Goal: Information Seeking & Learning: Compare options

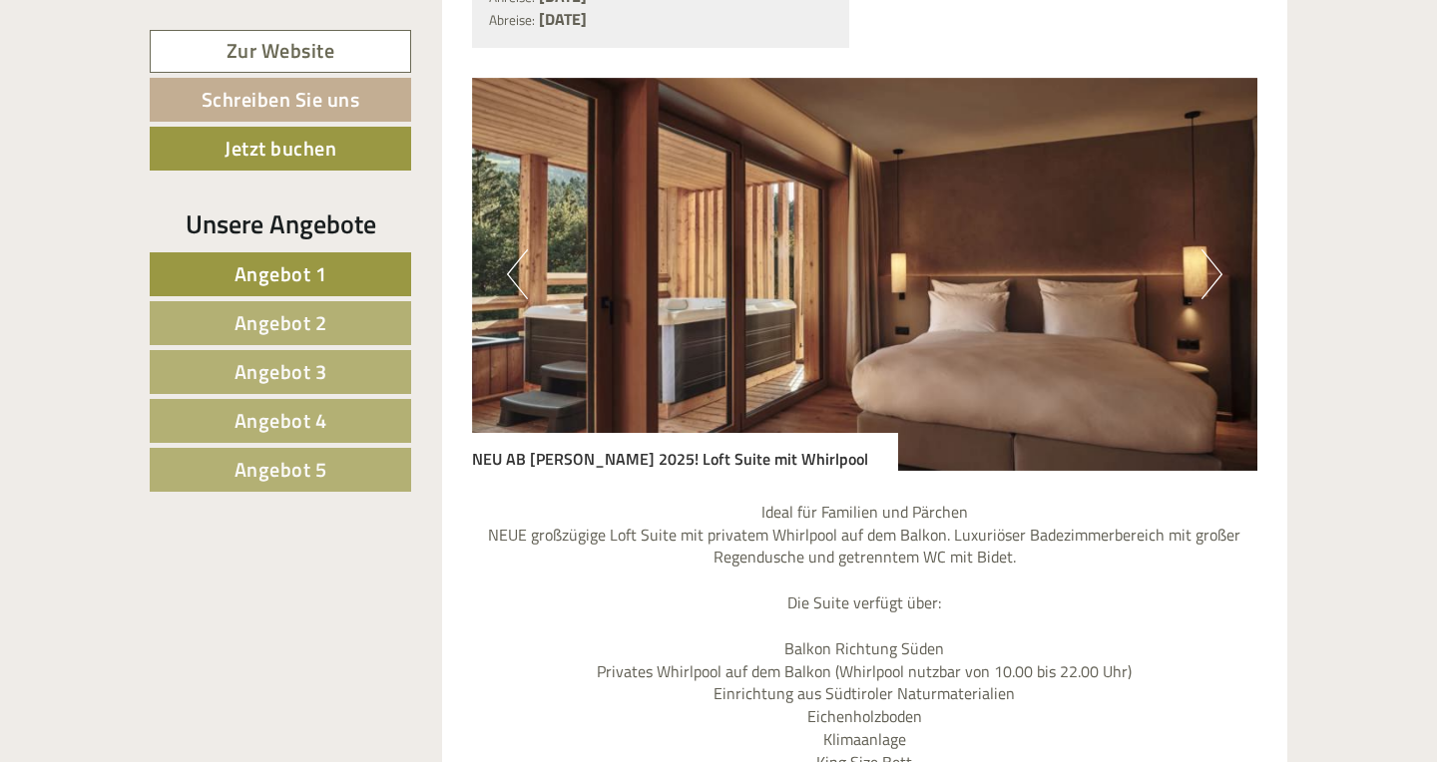
scroll to position [1372, 0]
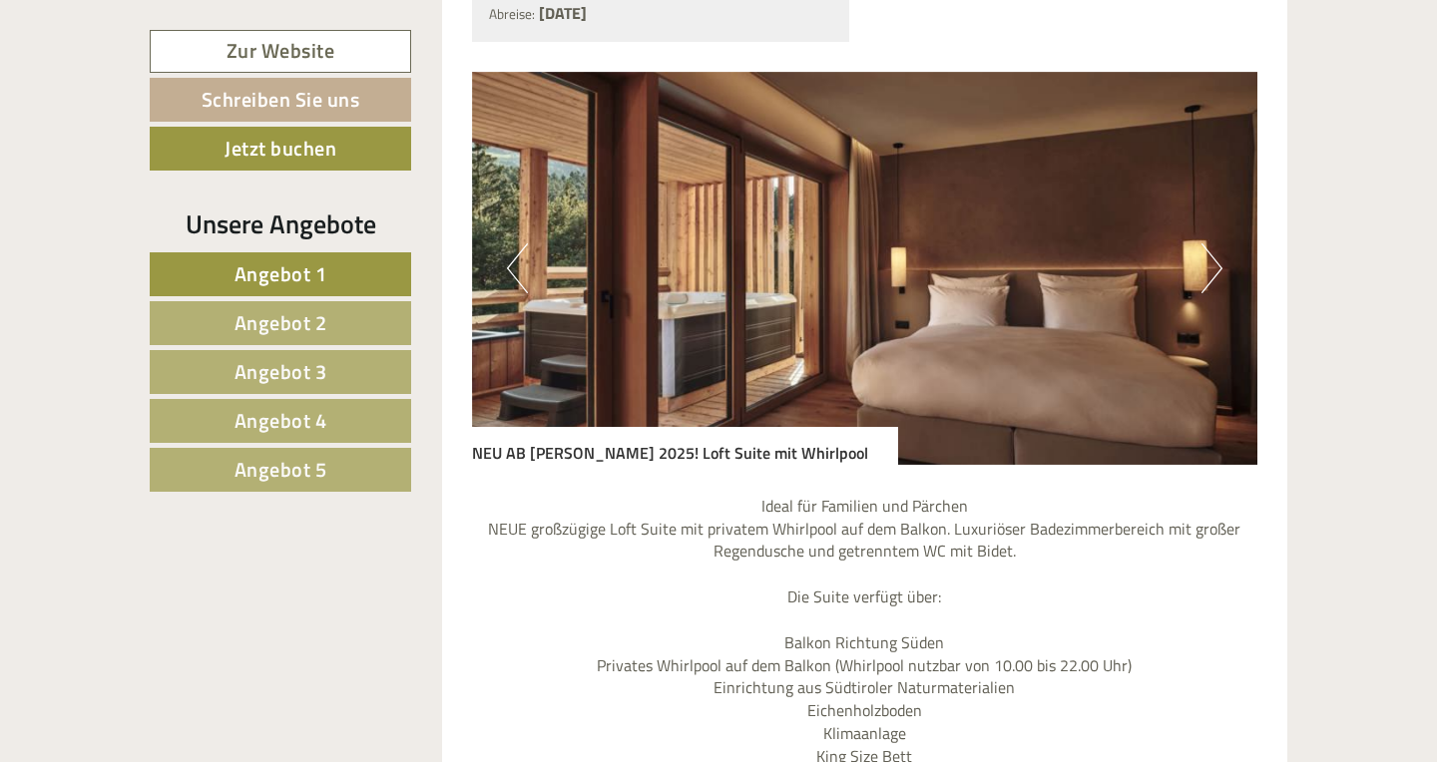
click at [284, 388] on link "Angebot 3" at bounding box center [280, 372] width 261 height 44
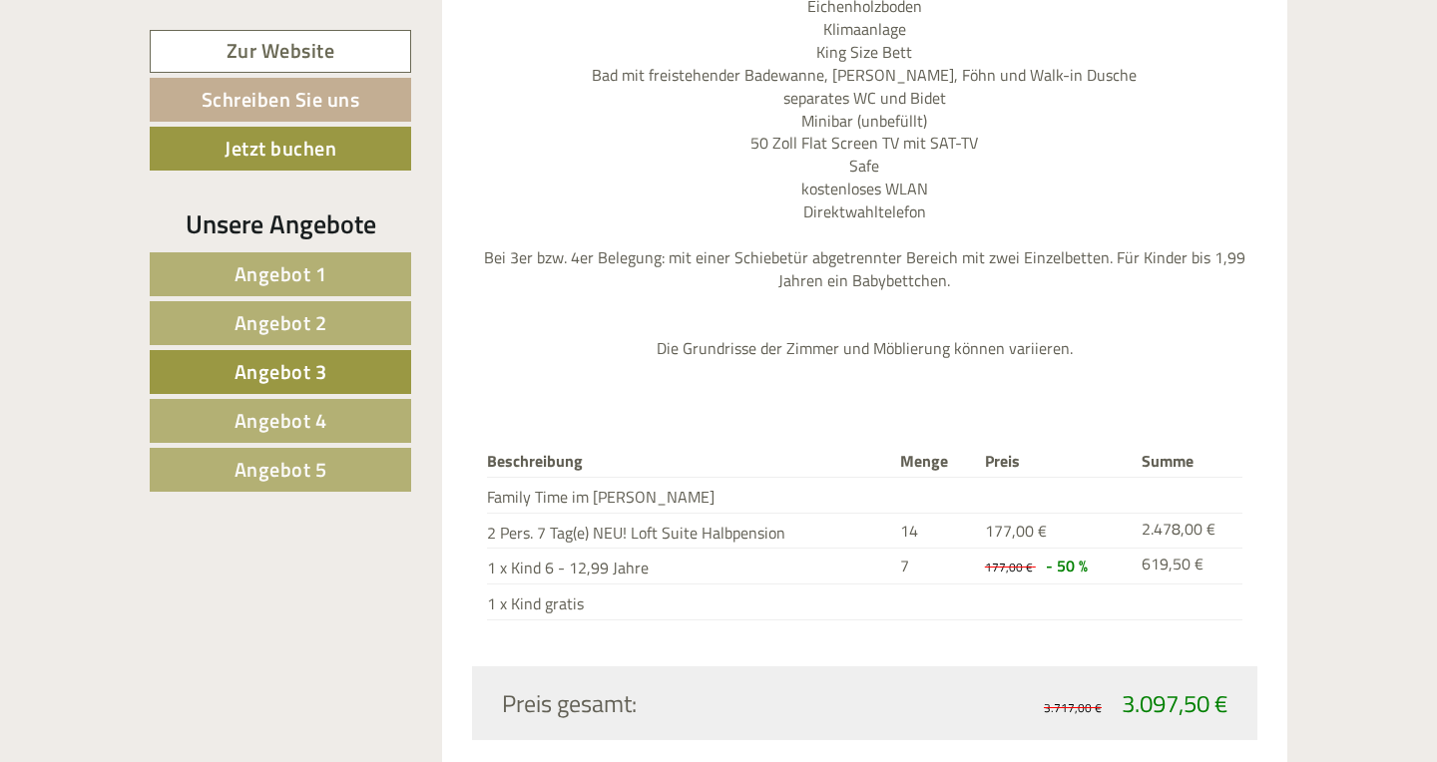
scroll to position [2056, 0]
click at [294, 423] on span "Angebot 4" at bounding box center [280, 420] width 93 height 31
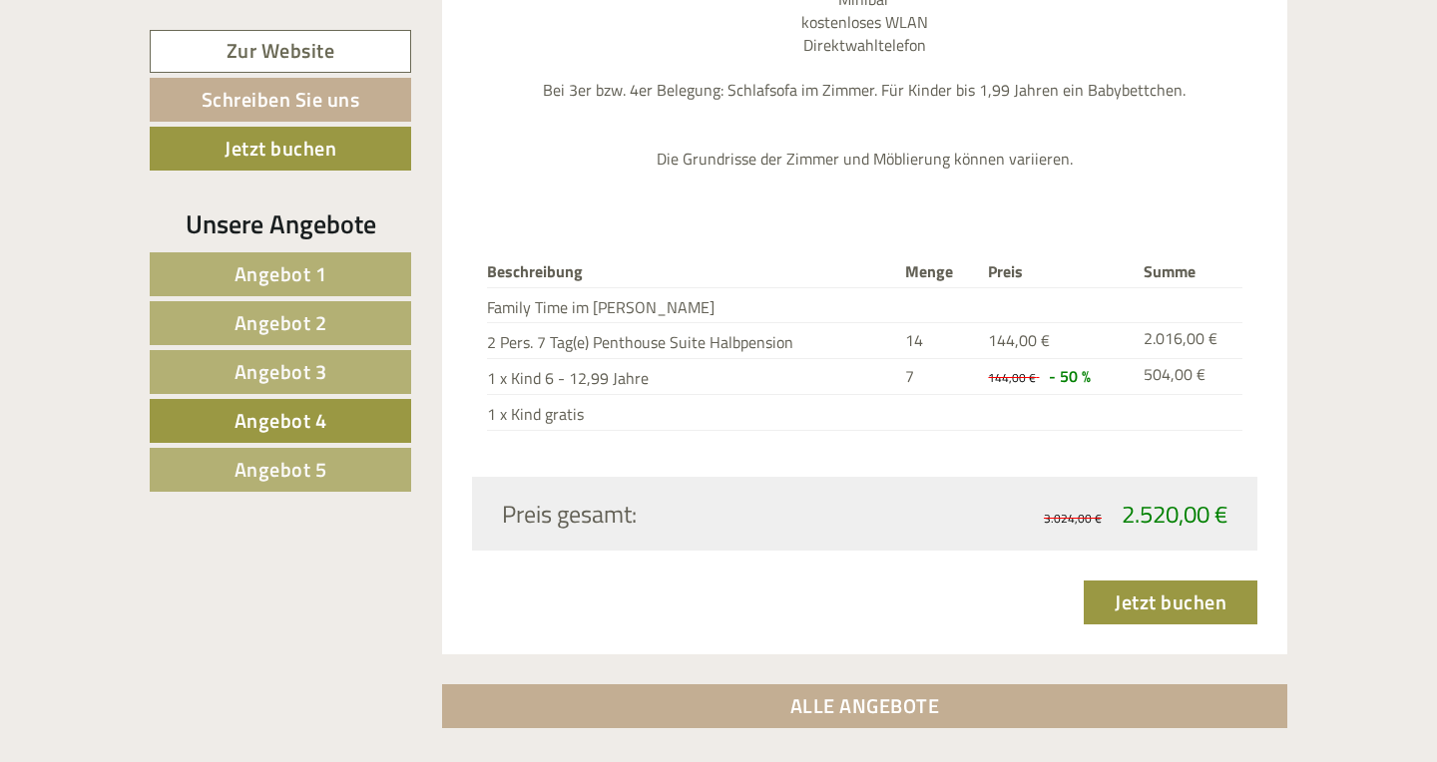
scroll to position [2155, 0]
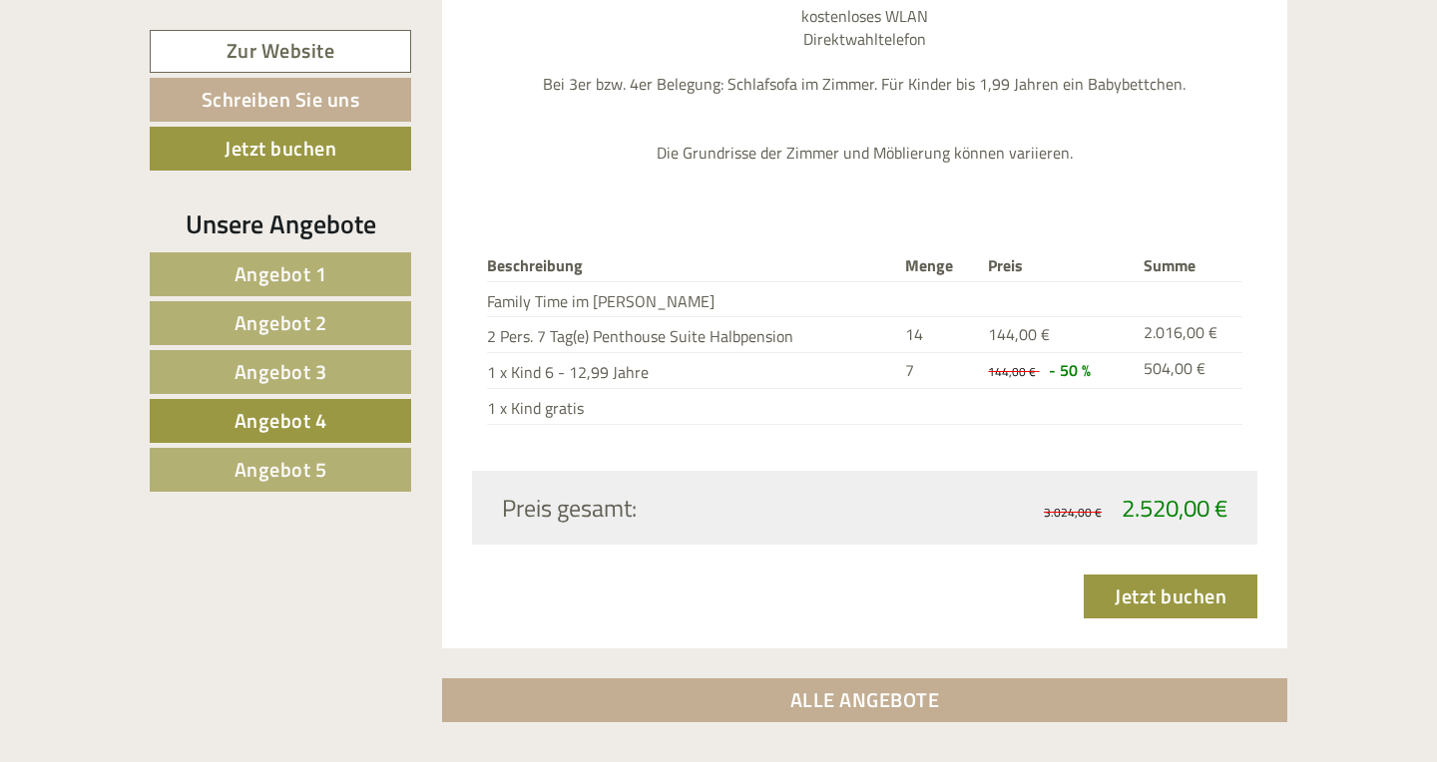
click at [280, 472] on span "Angebot 5" at bounding box center [280, 469] width 93 height 31
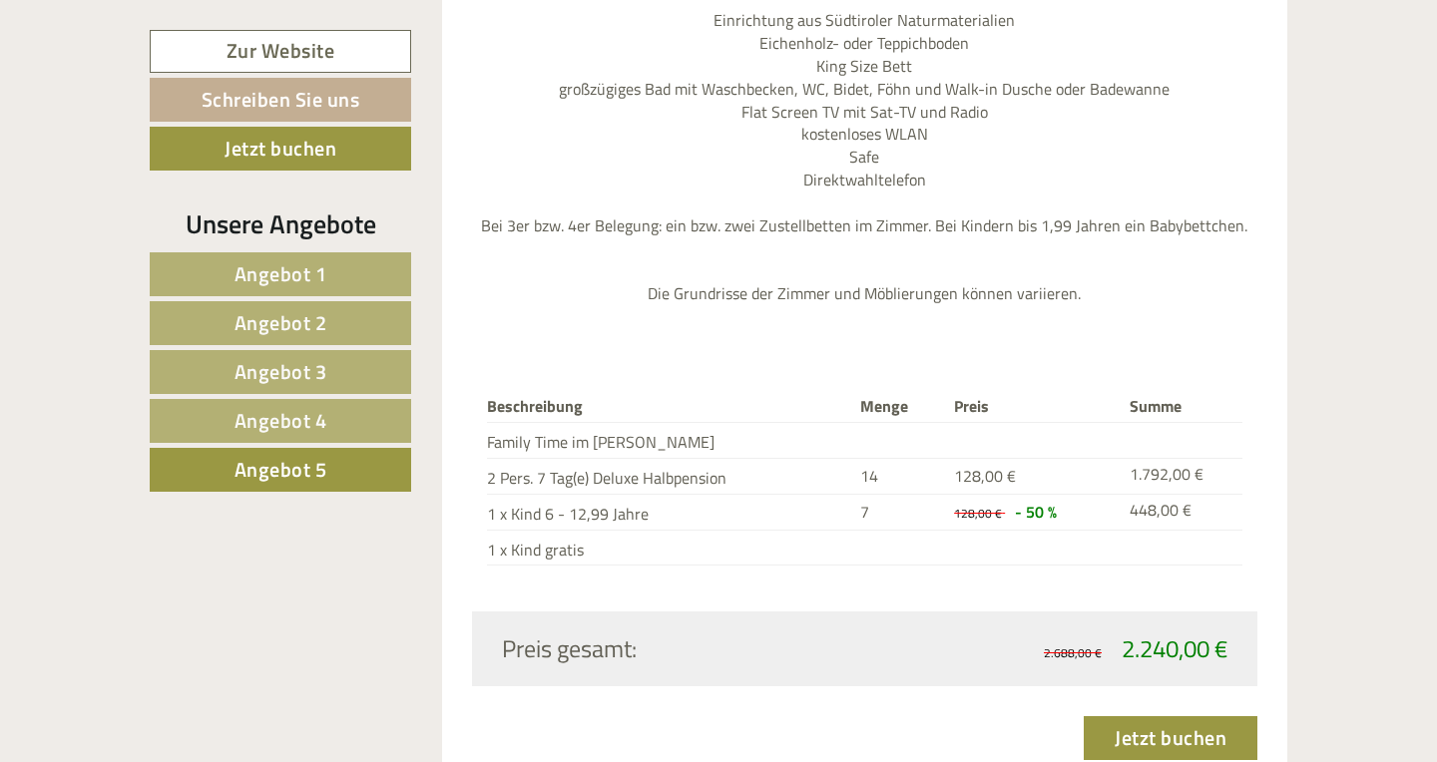
scroll to position [1979, 0]
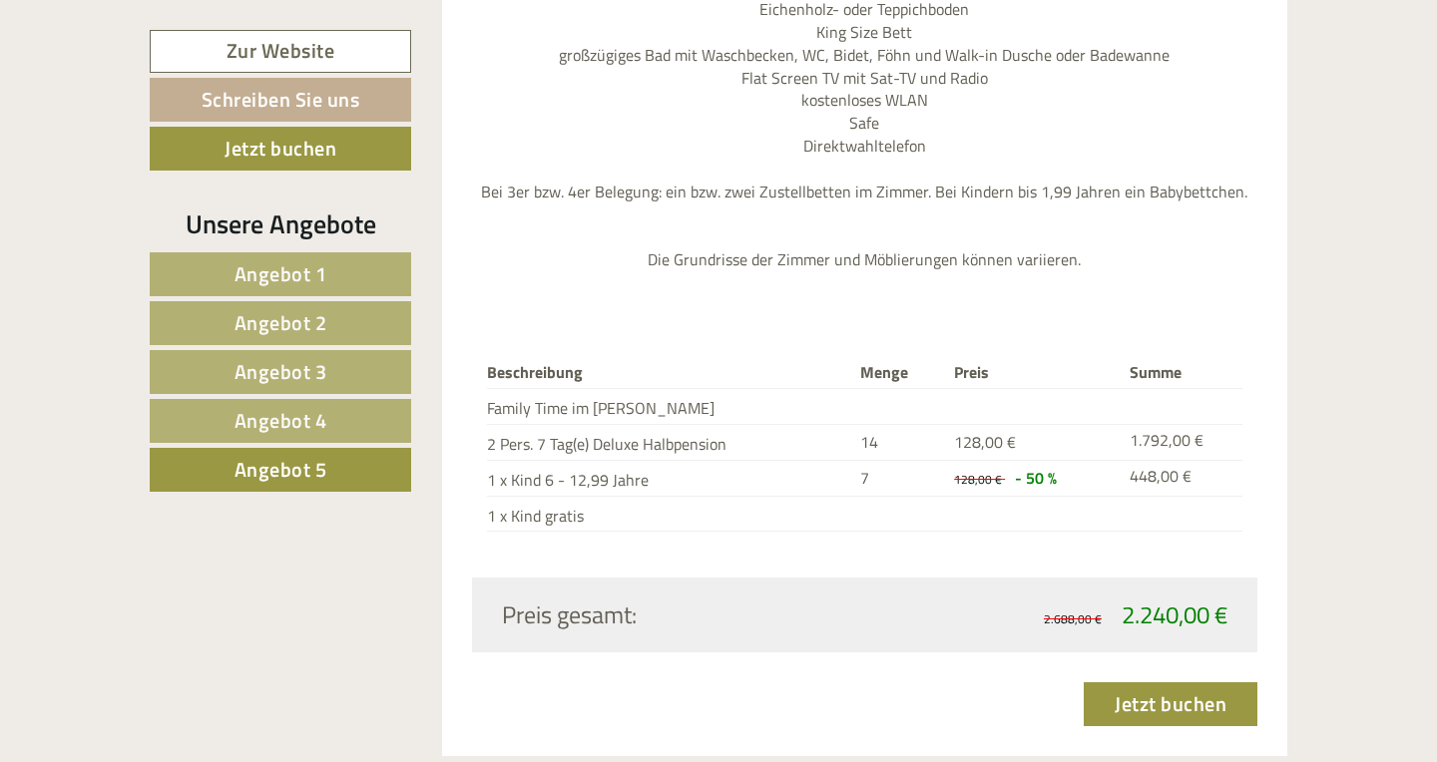
click at [324, 430] on span "Angebot 4" at bounding box center [280, 420] width 93 height 31
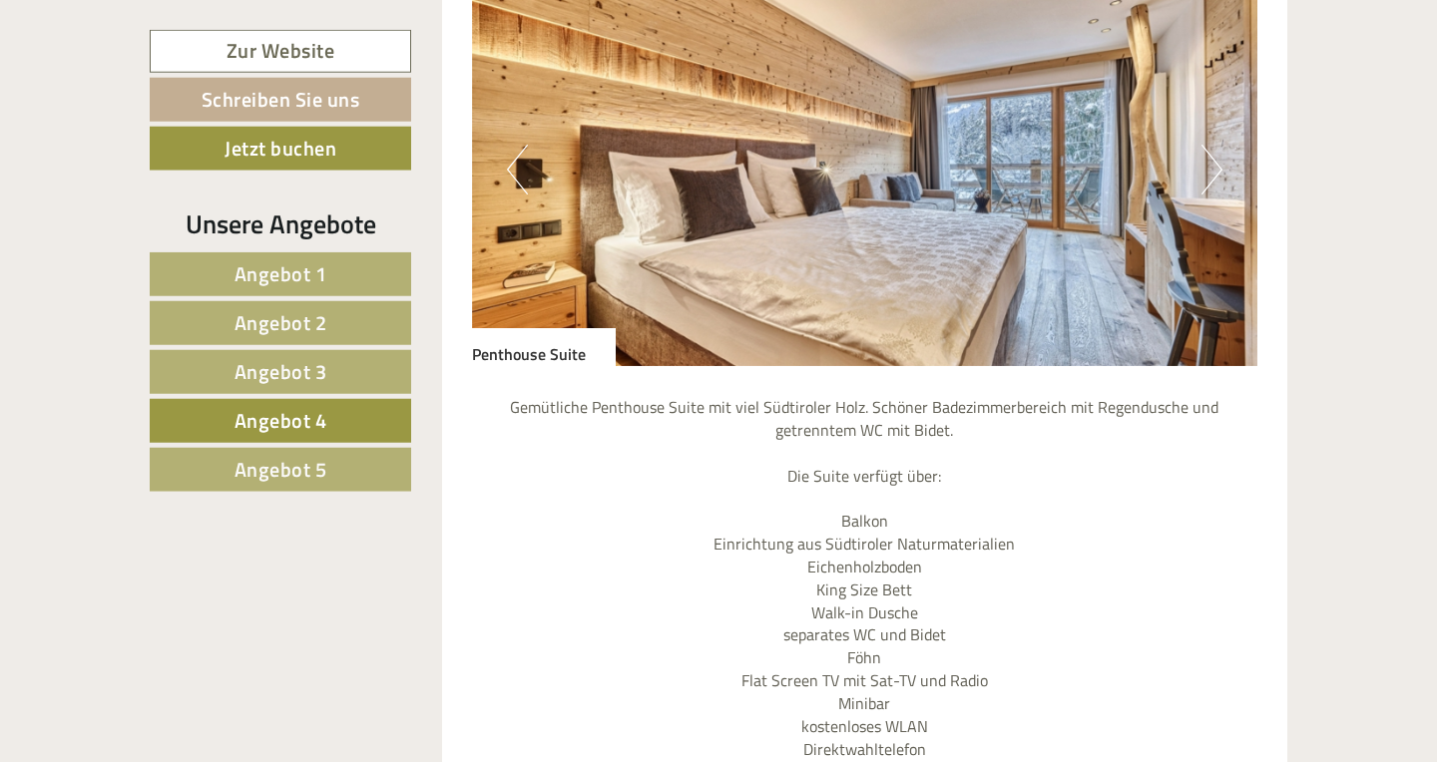
scroll to position [1263, 0]
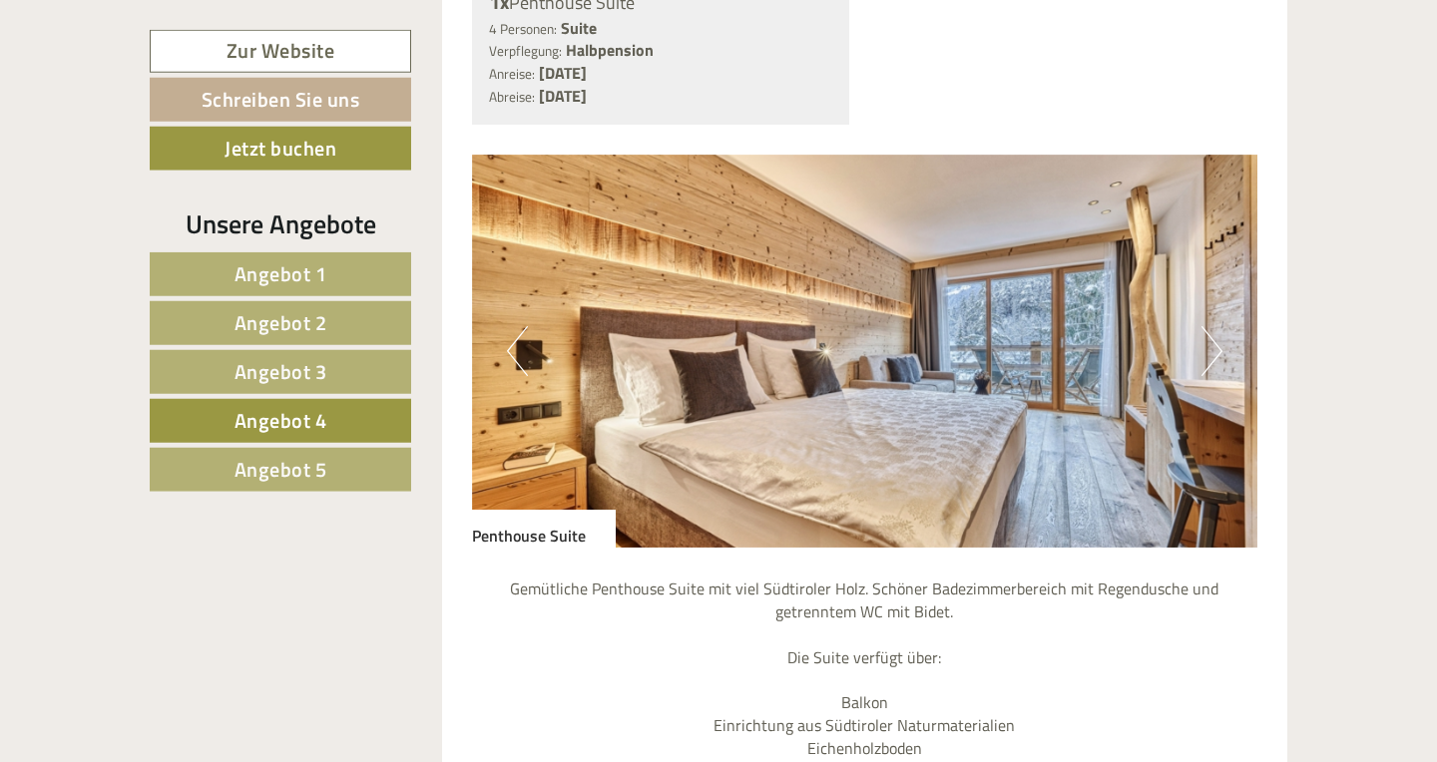
click at [1216, 352] on button "Next" at bounding box center [1211, 351] width 21 height 50
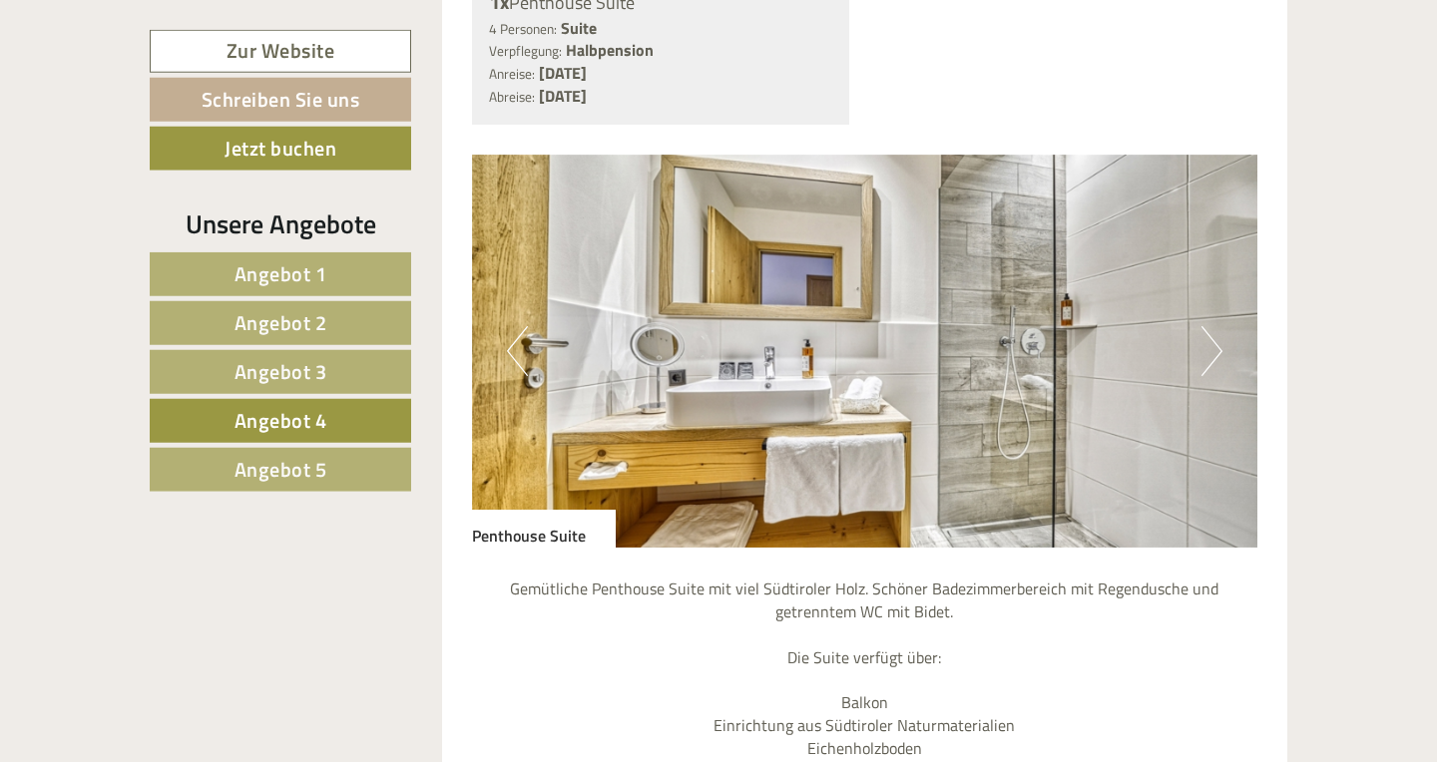
click at [1216, 352] on button "Next" at bounding box center [1211, 351] width 21 height 50
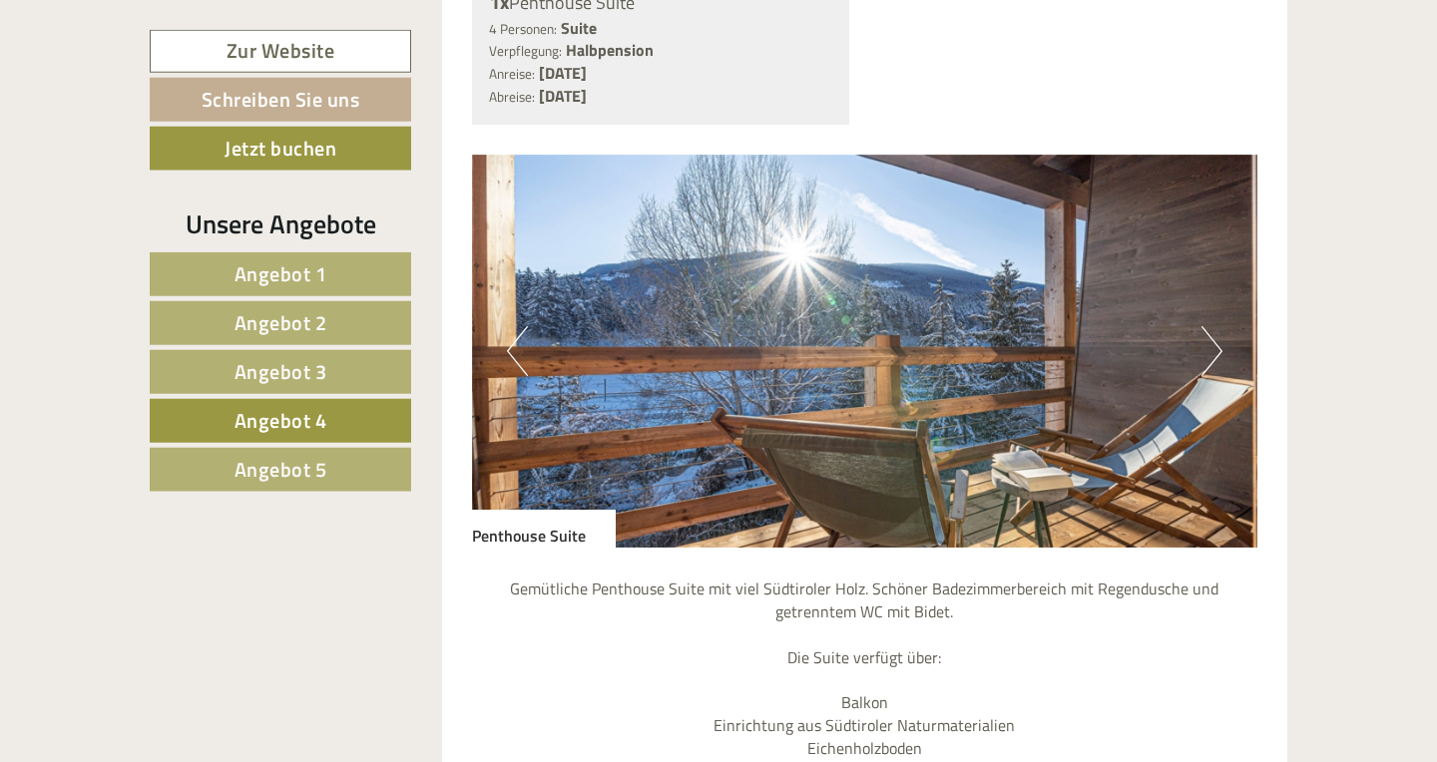
click at [1216, 352] on button "Next" at bounding box center [1211, 351] width 21 height 50
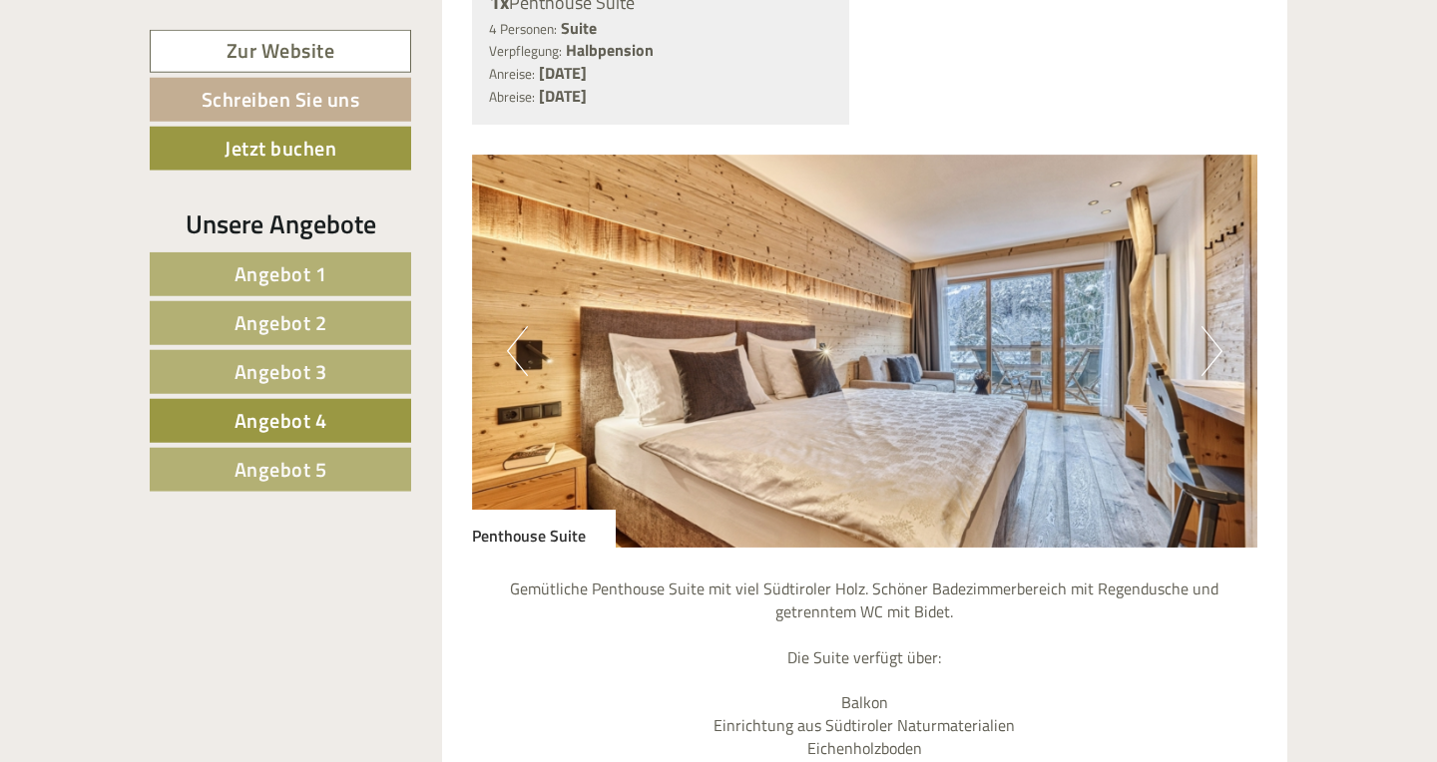
click at [1216, 352] on button "Next" at bounding box center [1211, 351] width 21 height 50
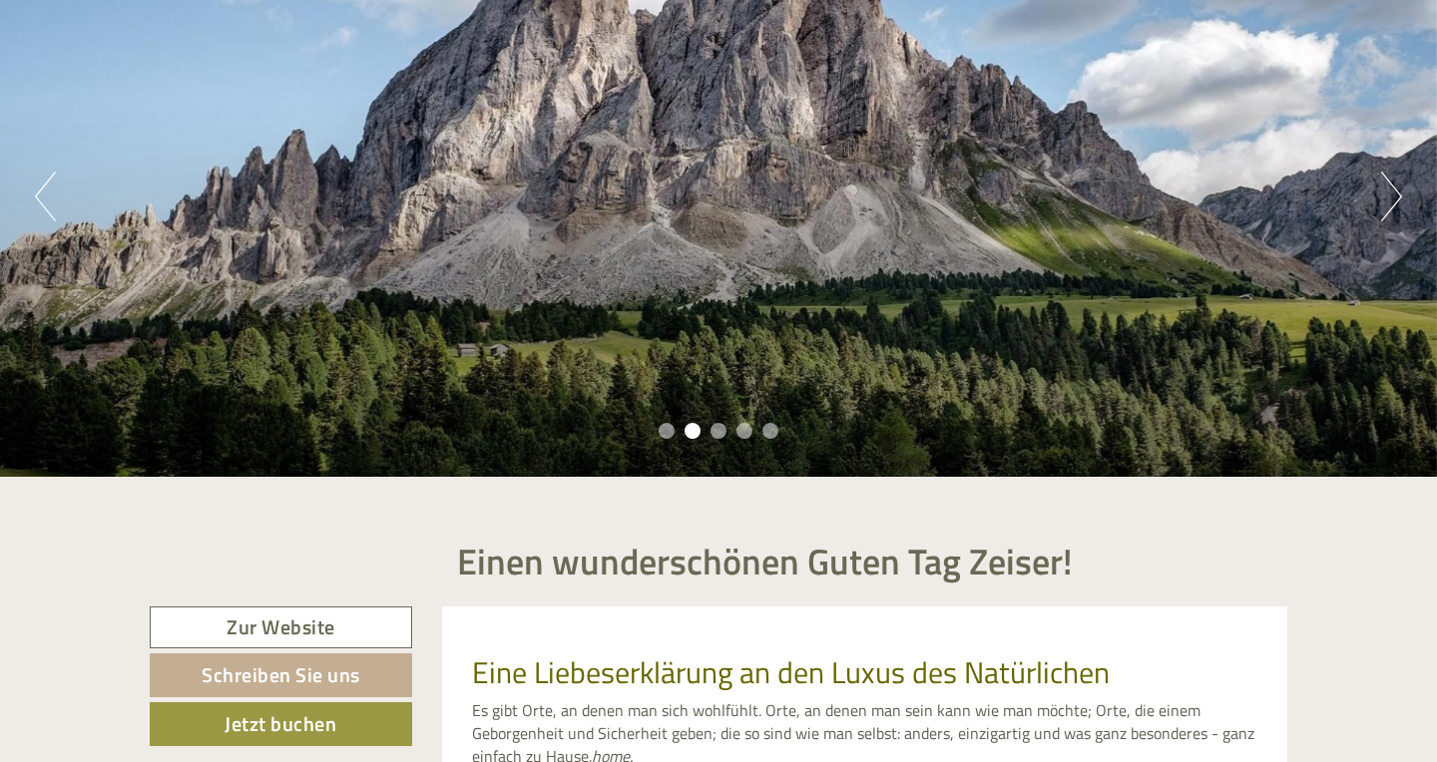
scroll to position [281, 0]
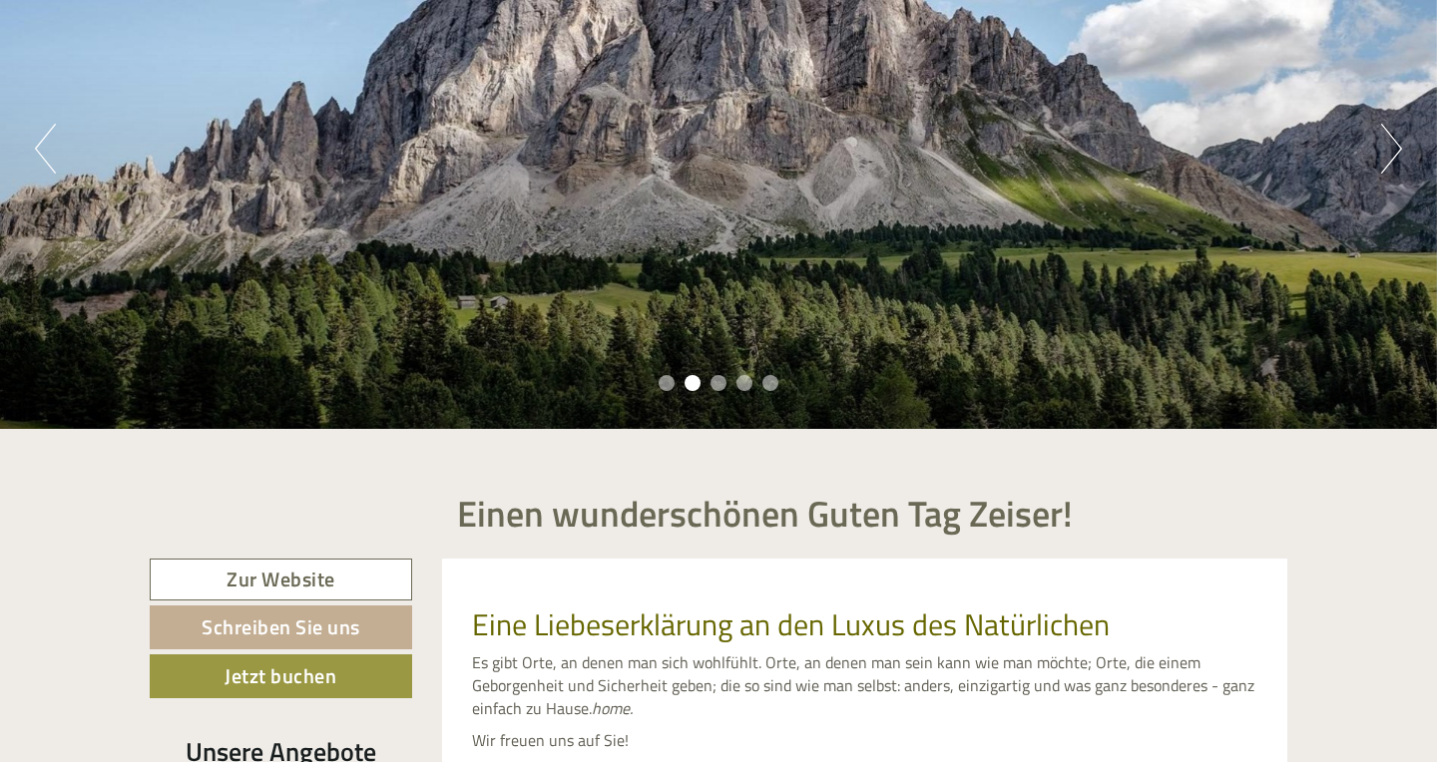
click at [724, 387] on li "3" at bounding box center [718, 383] width 16 height 16
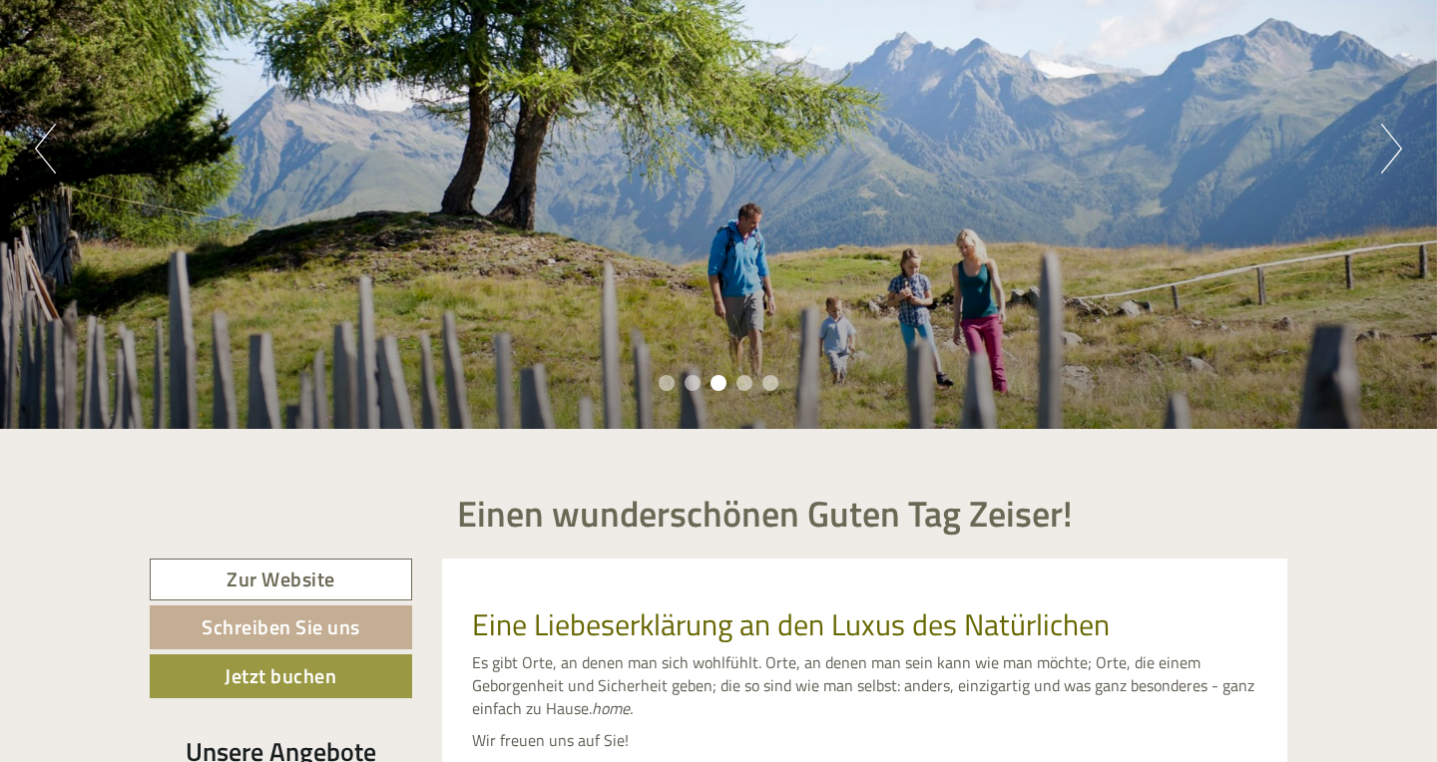
click at [745, 385] on li "4" at bounding box center [744, 383] width 16 height 16
